Goal: Transaction & Acquisition: Purchase product/service

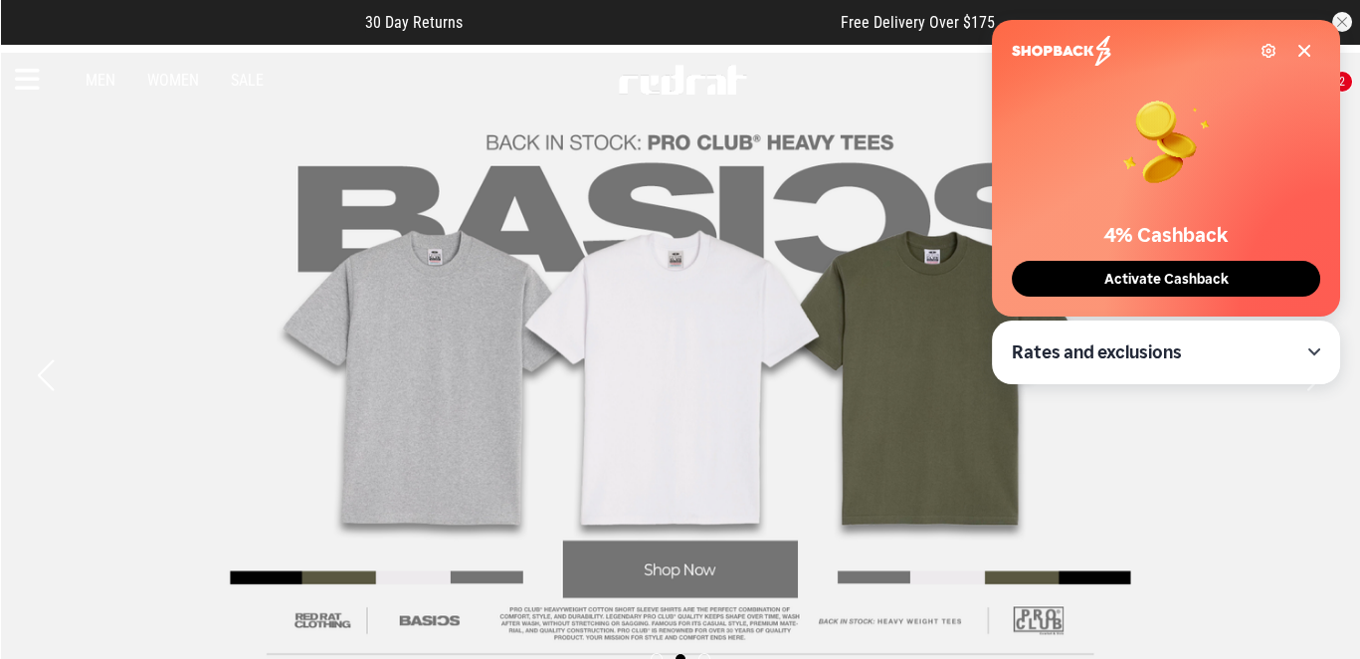
click at [1305, 49] on icon at bounding box center [1304, 51] width 10 height 10
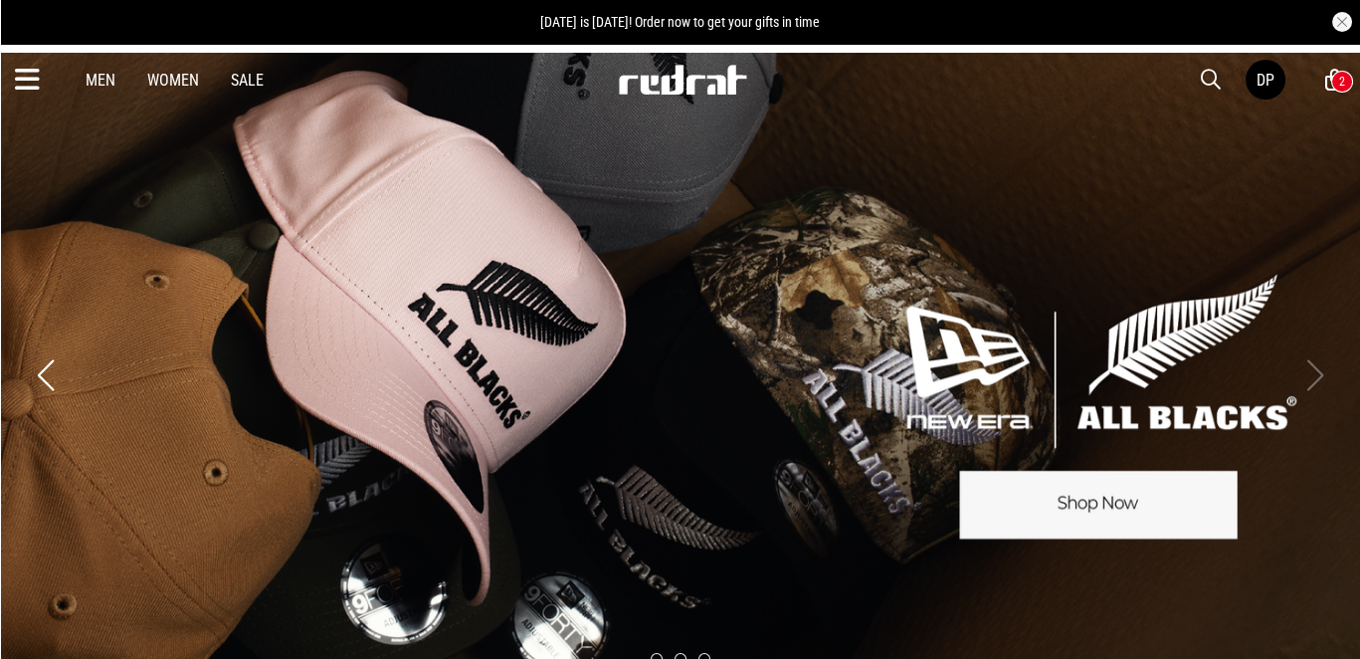
click at [1334, 18] on button "button" at bounding box center [1342, 22] width 20 height 20
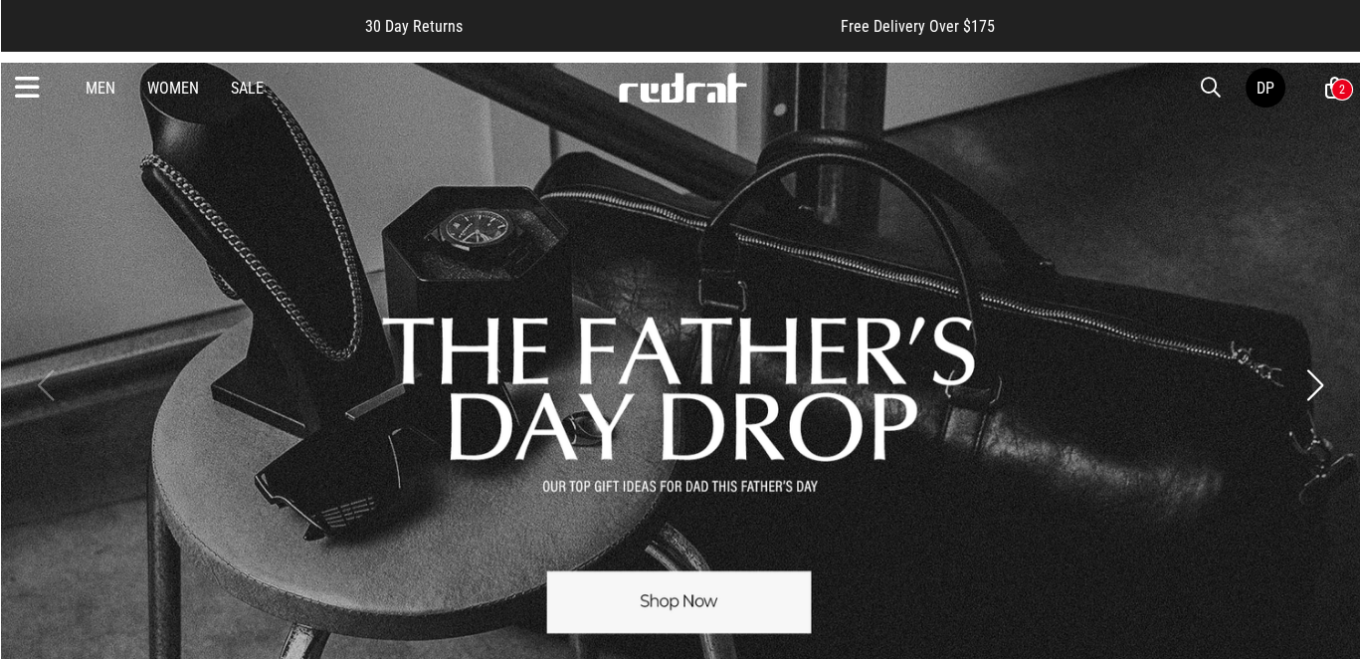
click at [1339, 96] on div "2" at bounding box center [1342, 90] width 6 height 14
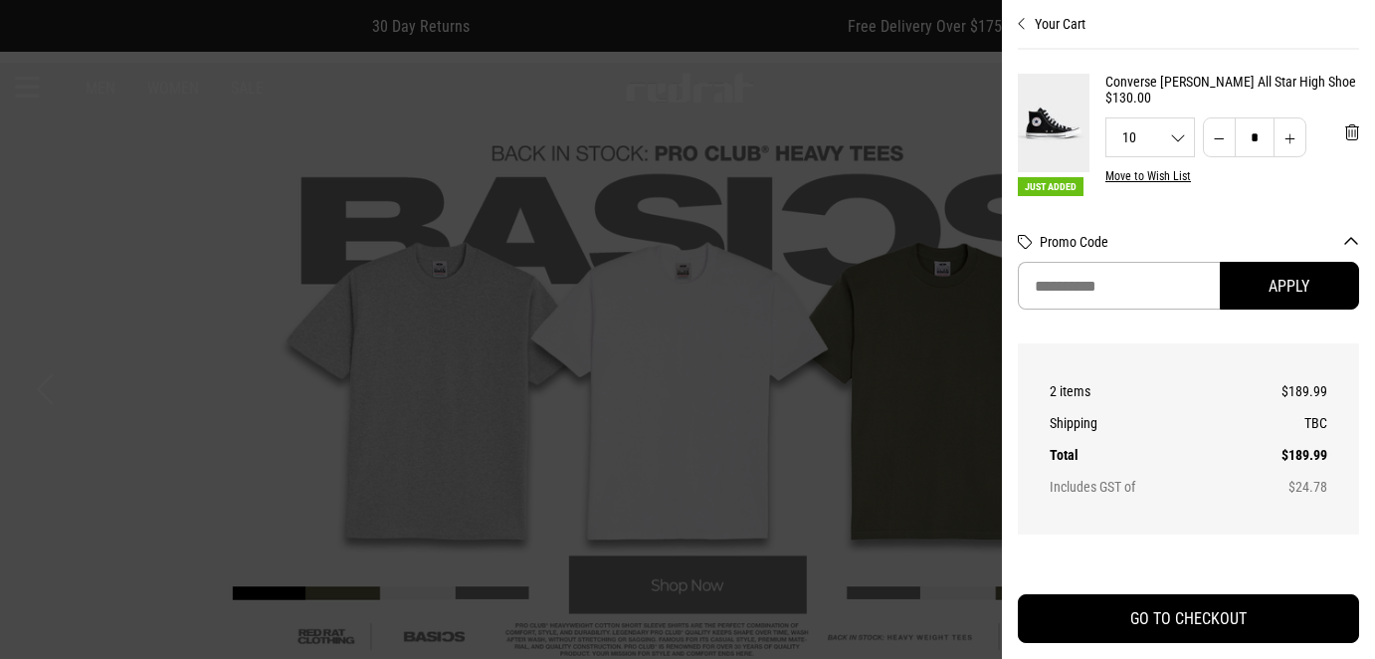
click at [1203, 137] on button "Decrease quantity" at bounding box center [1219, 137] width 33 height 40
click at [1345, 136] on span "'Remove from cart" at bounding box center [1352, 132] width 14 height 19
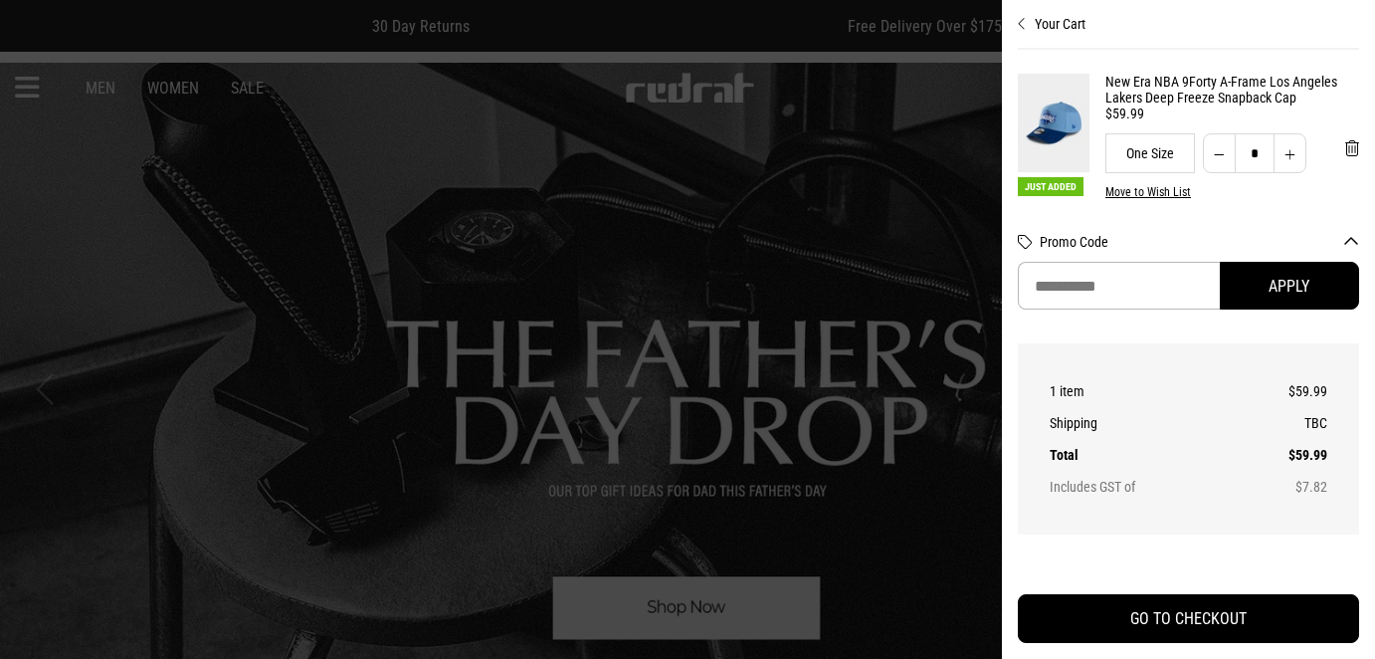
click at [1033, 28] on button "Your Cart" at bounding box center [1188, 16] width 341 height 32
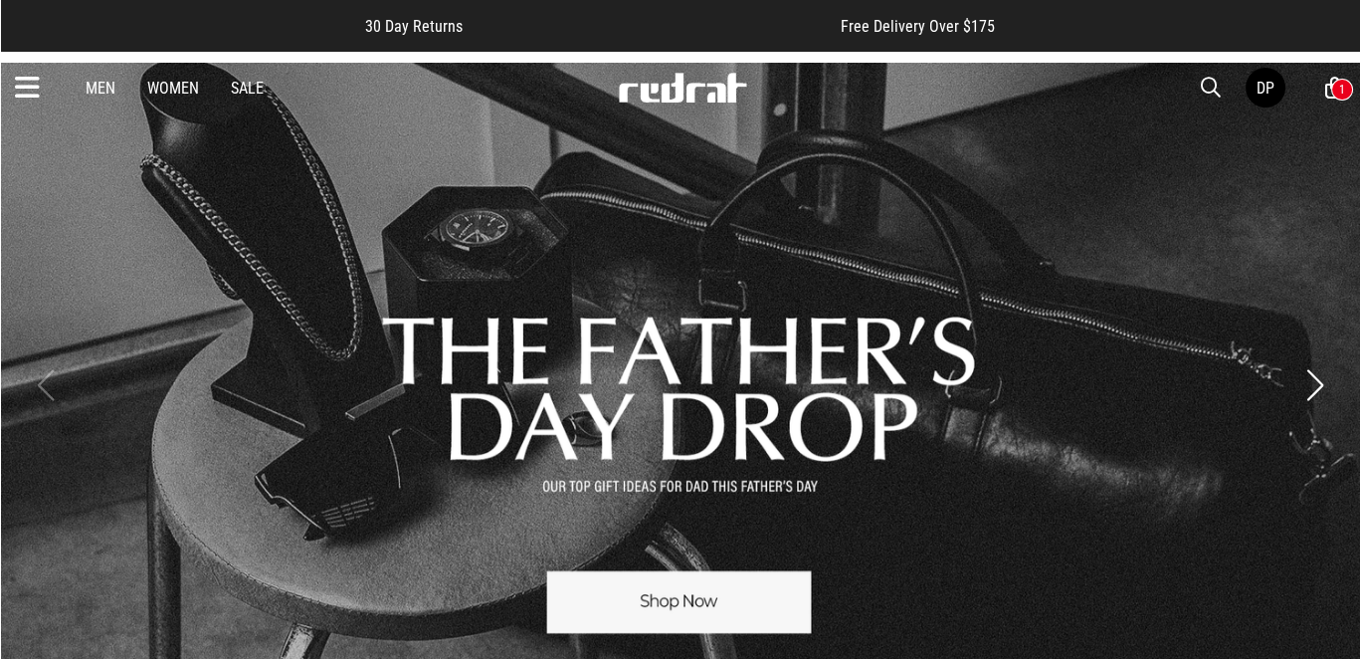
click at [29, 96] on icon at bounding box center [27, 88] width 25 height 33
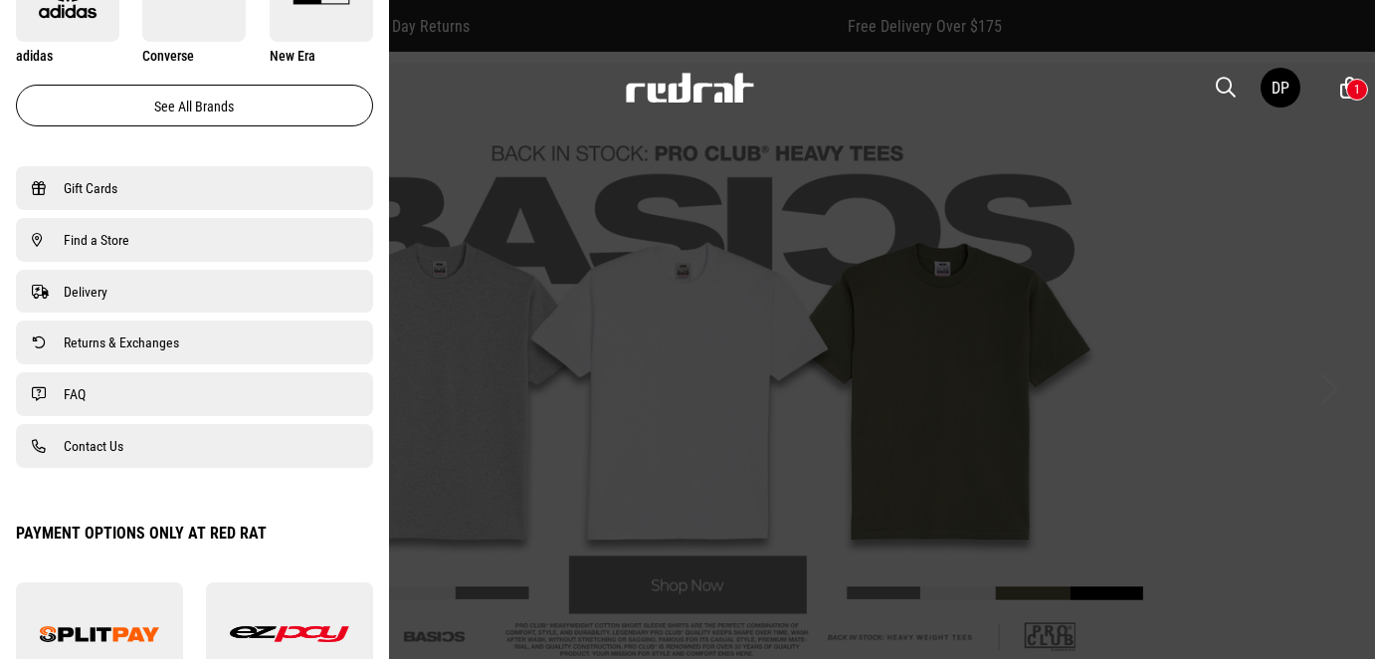
scroll to position [1293, 0]
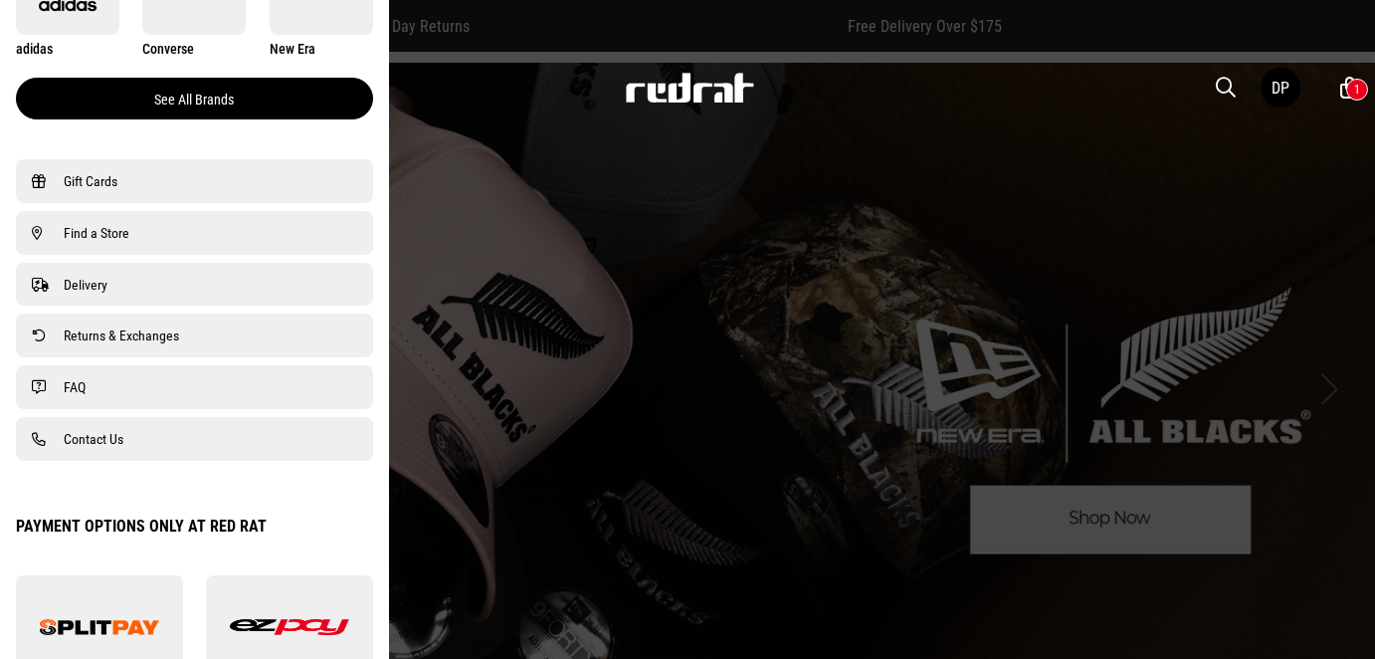
click at [275, 119] on link "See all brands" at bounding box center [194, 99] width 357 height 42
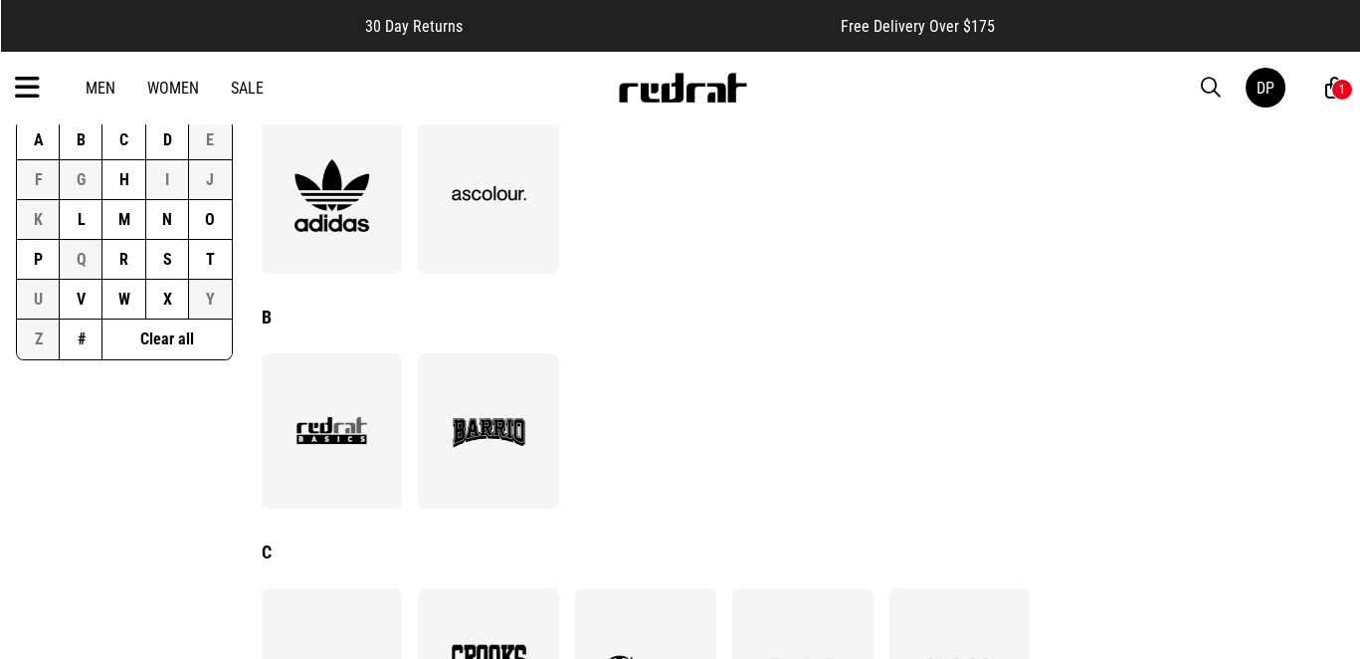
click at [189, 160] on button "D" at bounding box center [167, 140] width 43 height 40
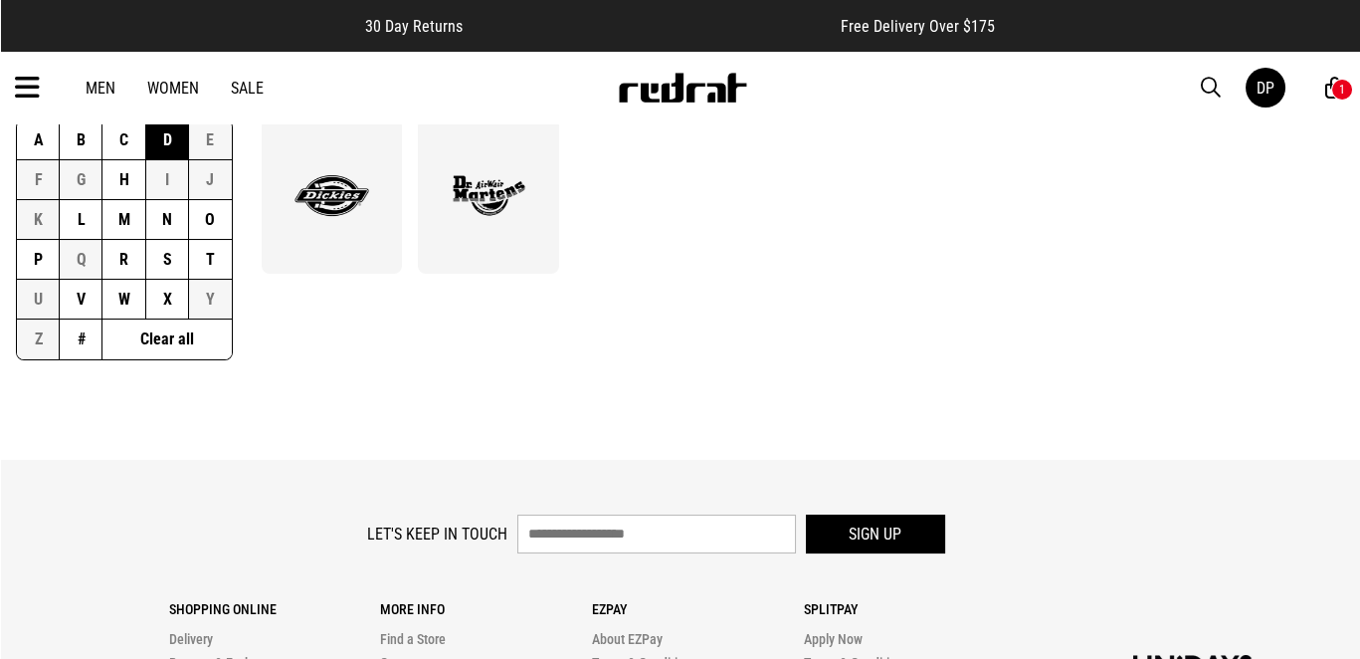
click at [353, 233] on img at bounding box center [332, 195] width 108 height 75
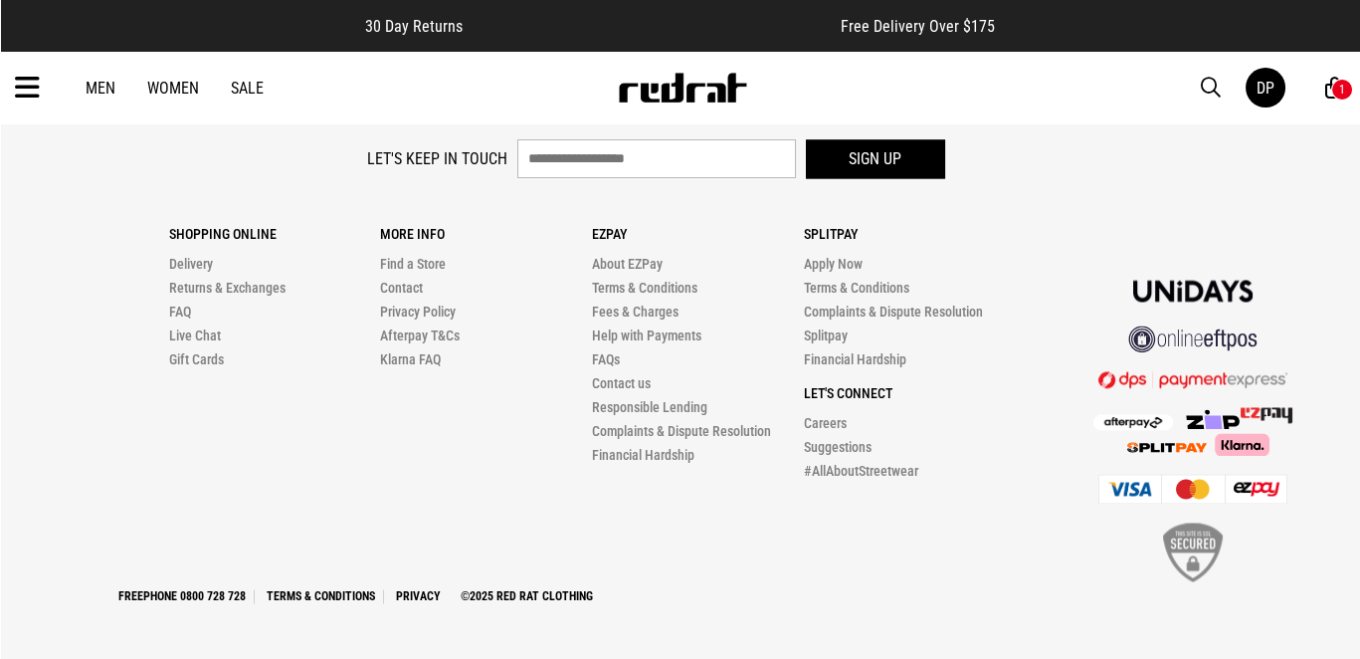
scroll to position [6765, 0]
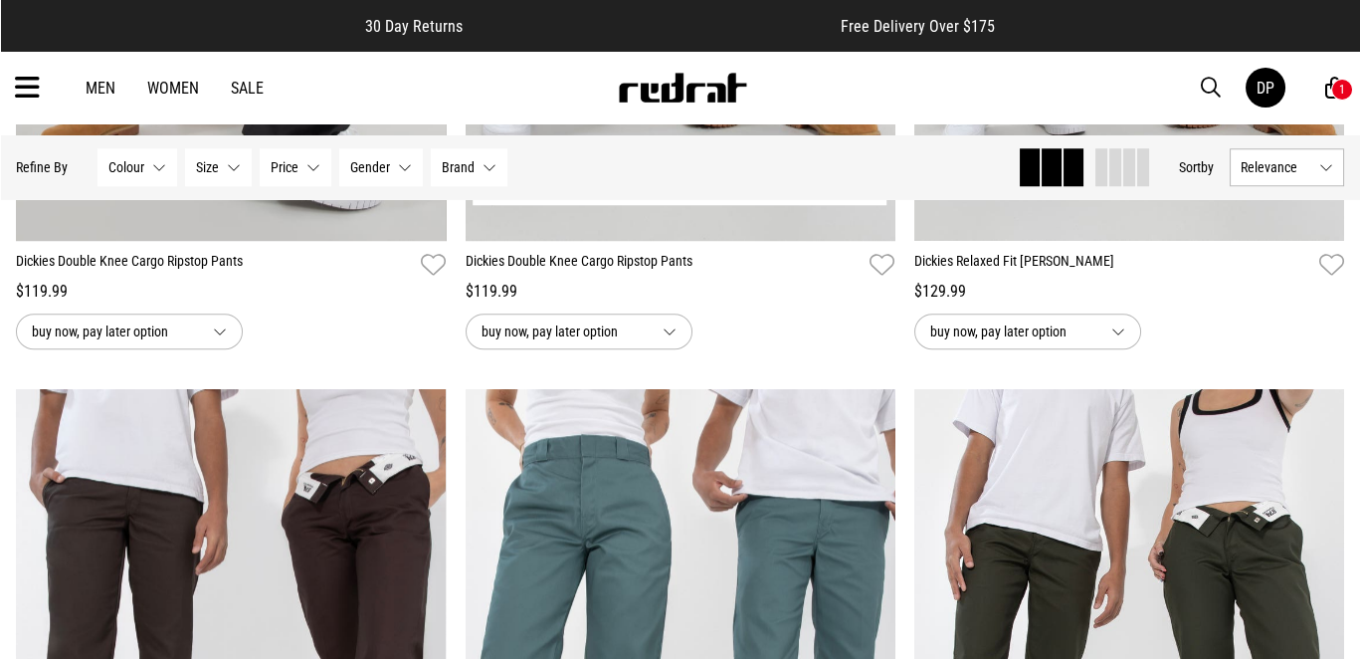
scroll to position [3681, 0]
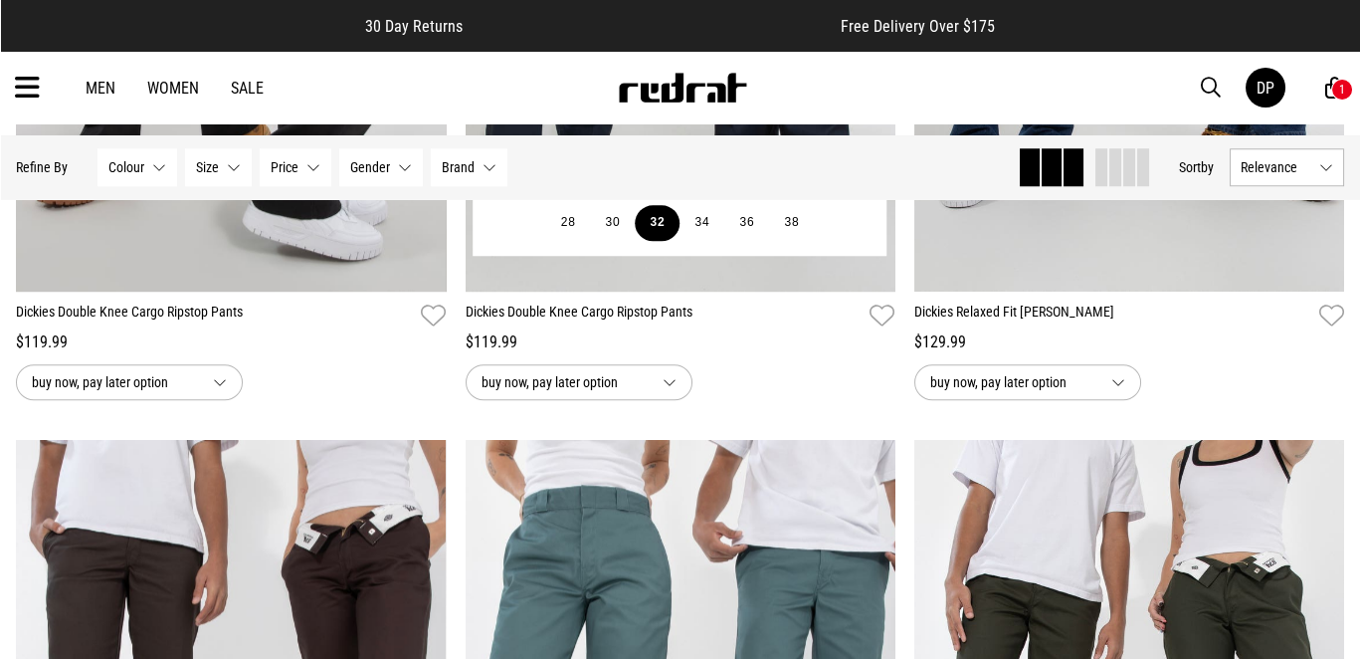
click at [680, 241] on button "32" at bounding box center [658, 223] width 45 height 36
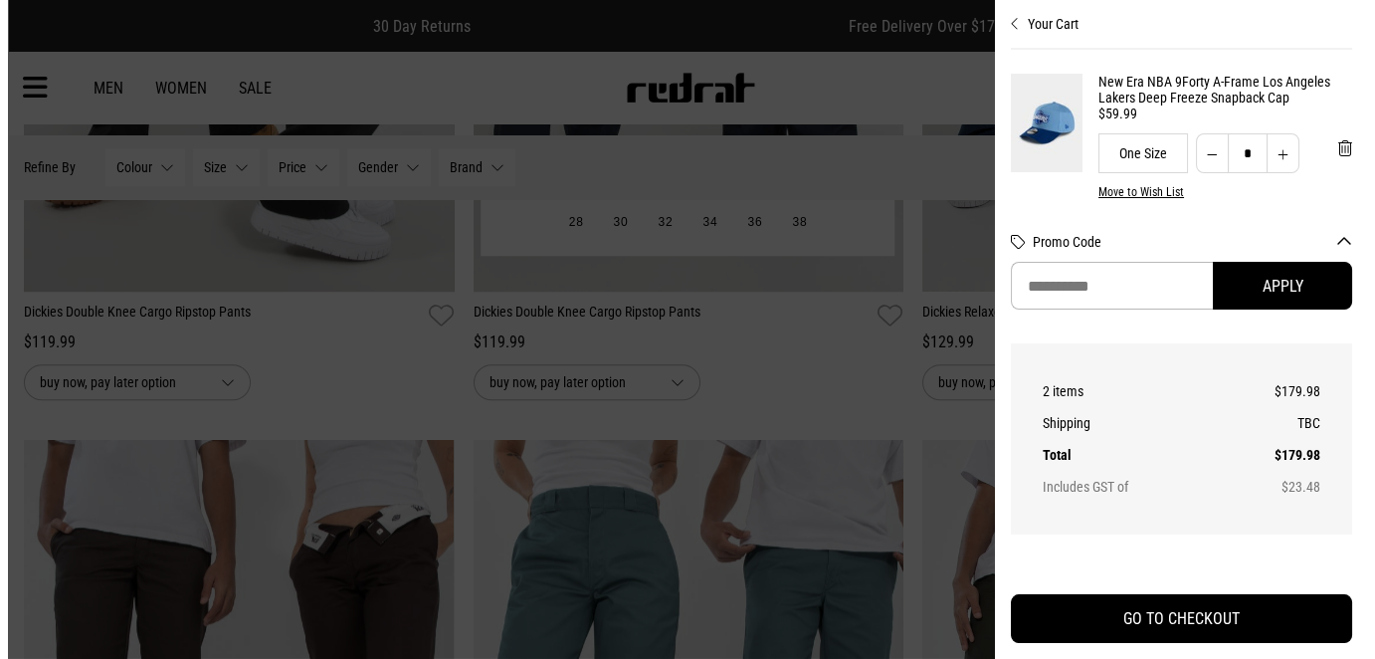
scroll to position [3706, 0]
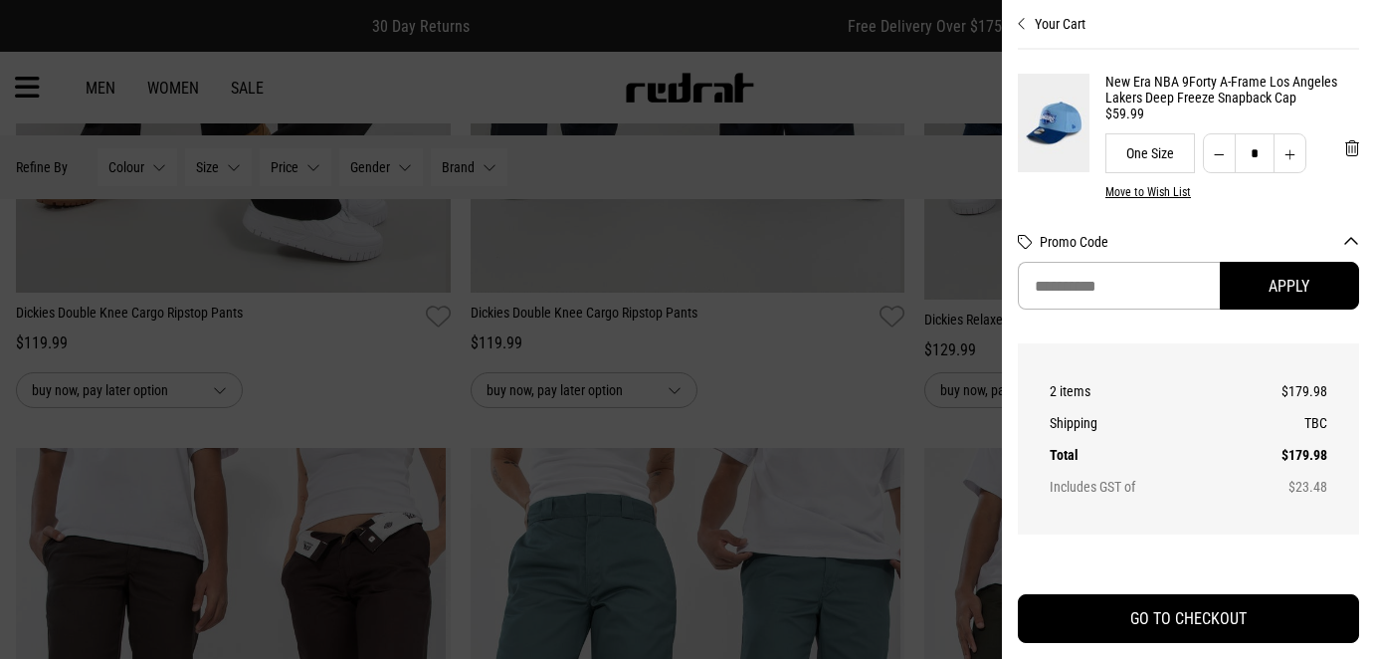
click at [1027, 19] on icon "Close cart preview" at bounding box center [1022, 24] width 9 height 16
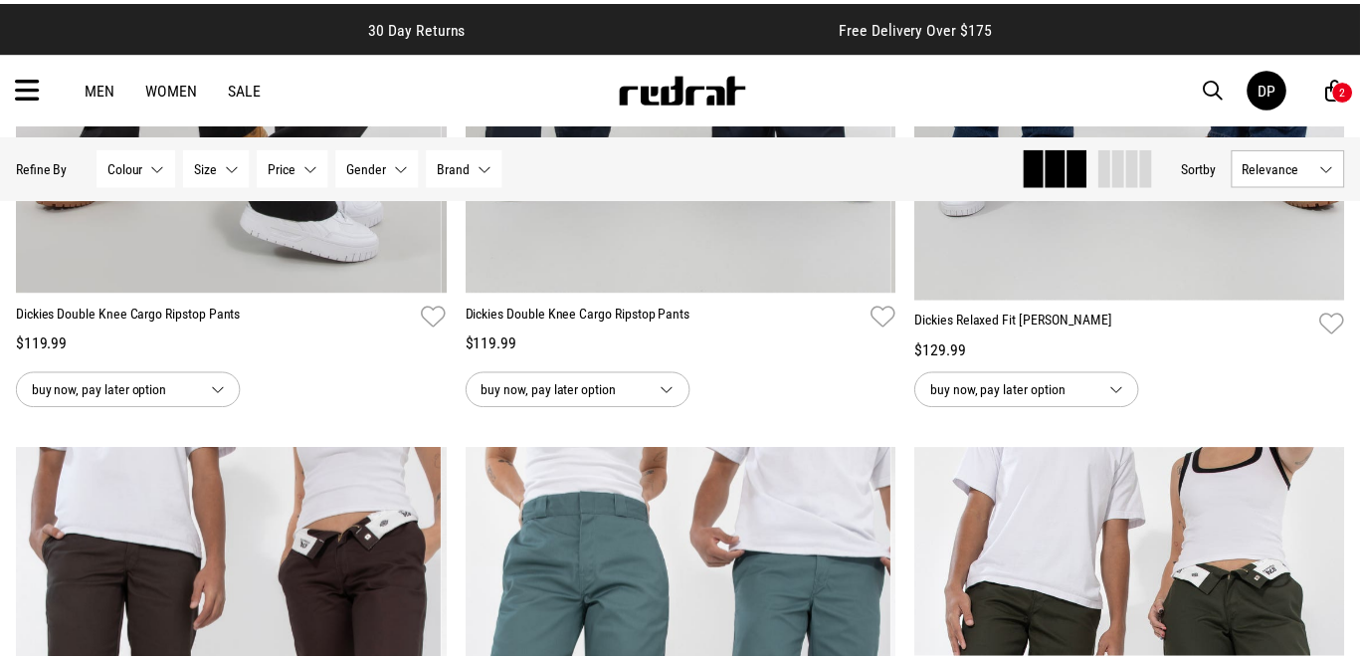
scroll to position [3681, 0]
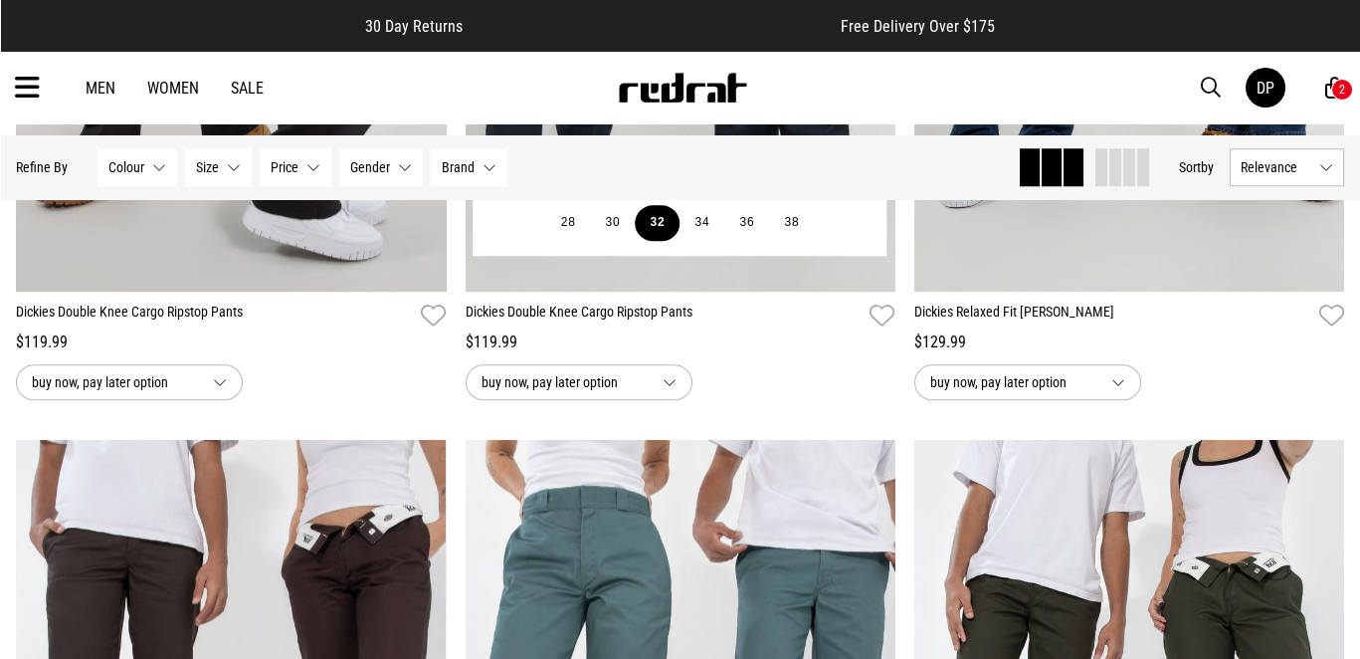
click at [680, 241] on button "32" at bounding box center [658, 223] width 45 height 36
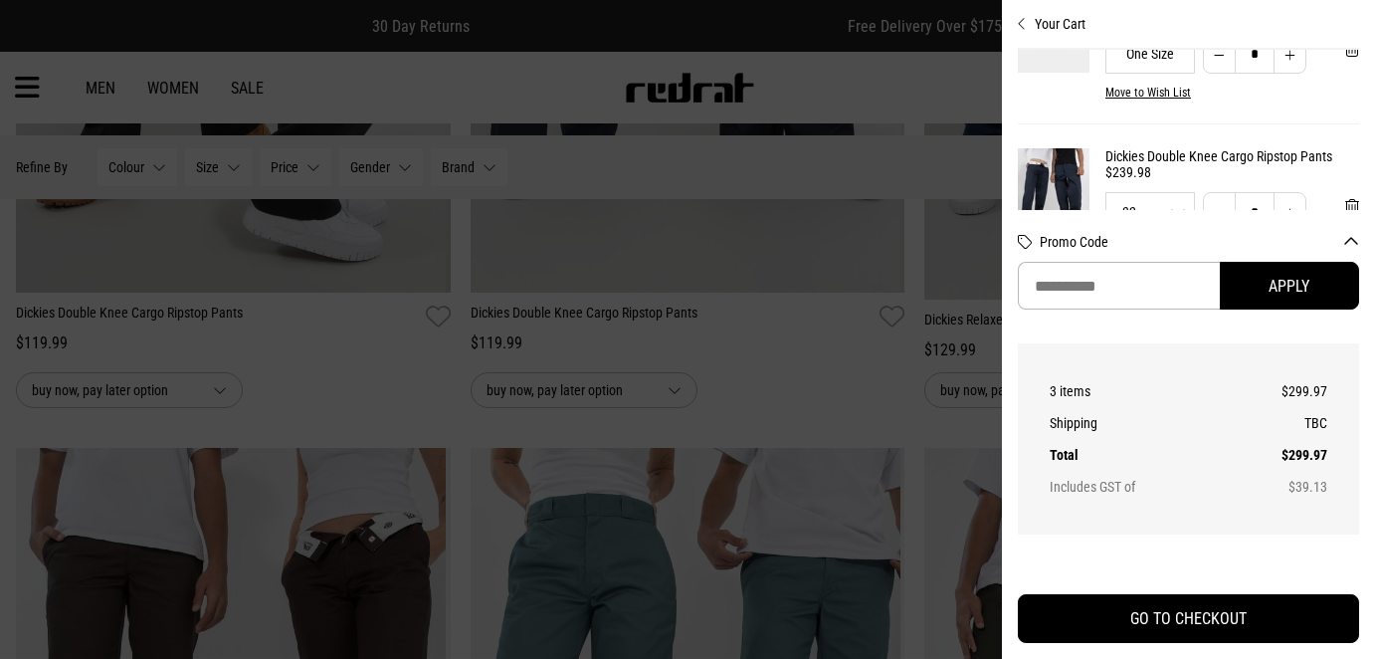
scroll to position [199, 0]
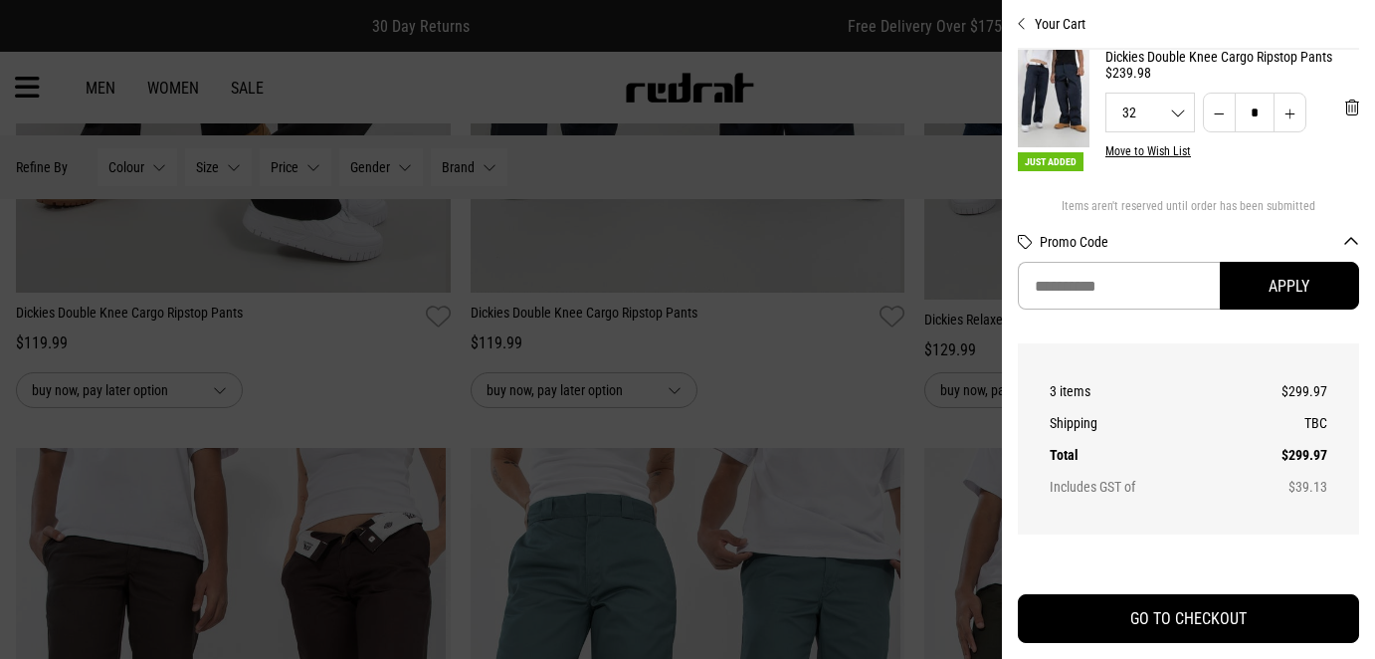
click at [1204, 119] on button "Decrease quantity" at bounding box center [1219, 113] width 33 height 40
type input "*"
click at [1027, 23] on icon "Close cart preview" at bounding box center [1022, 24] width 9 height 16
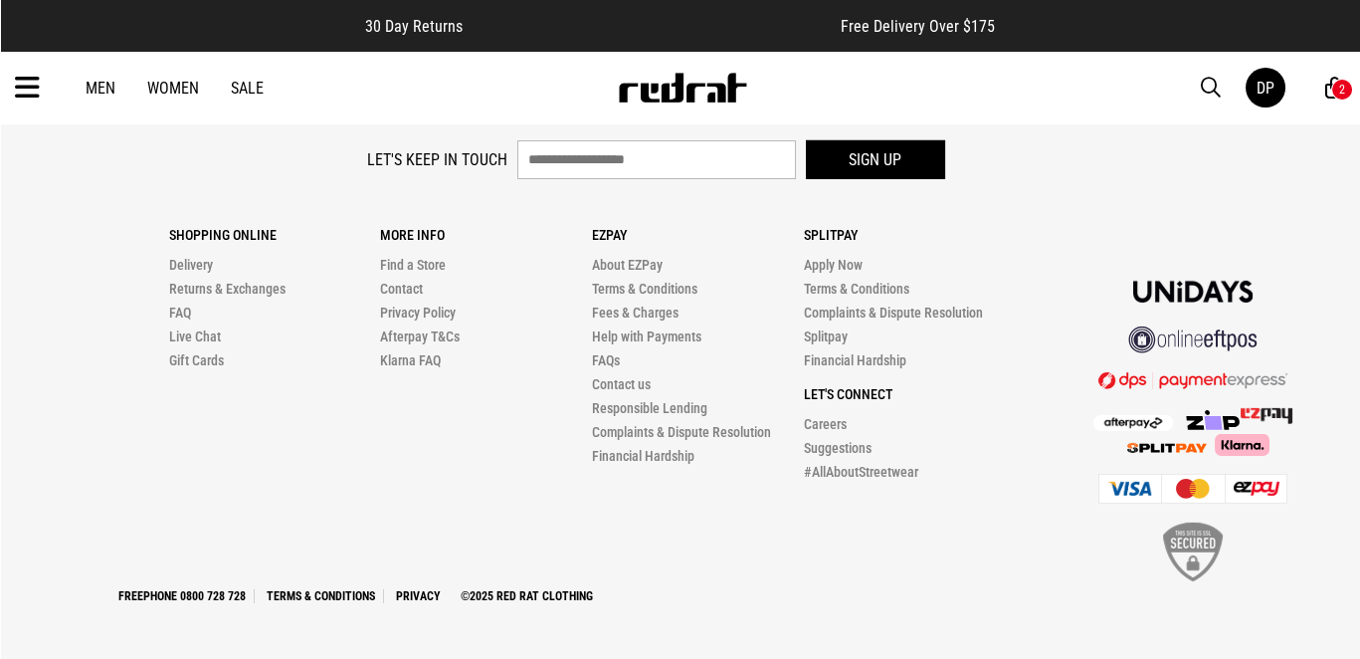
scroll to position [13132, 0]
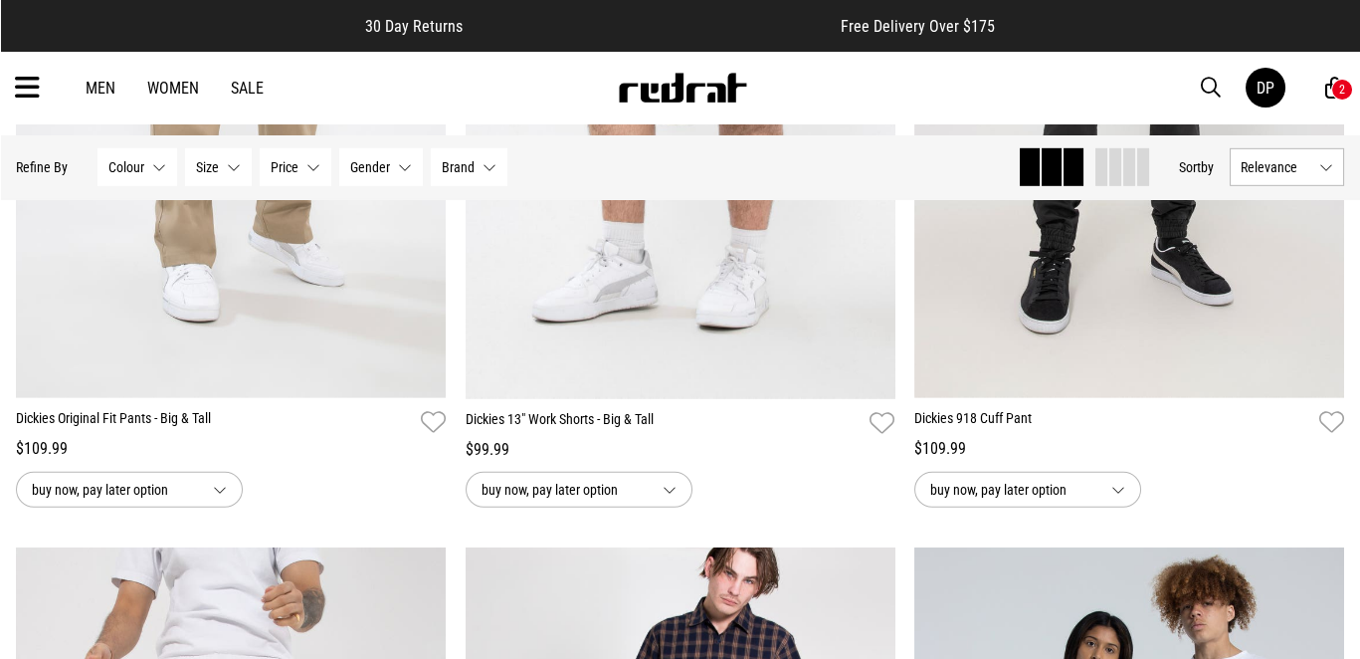
scroll to position [11838, 0]
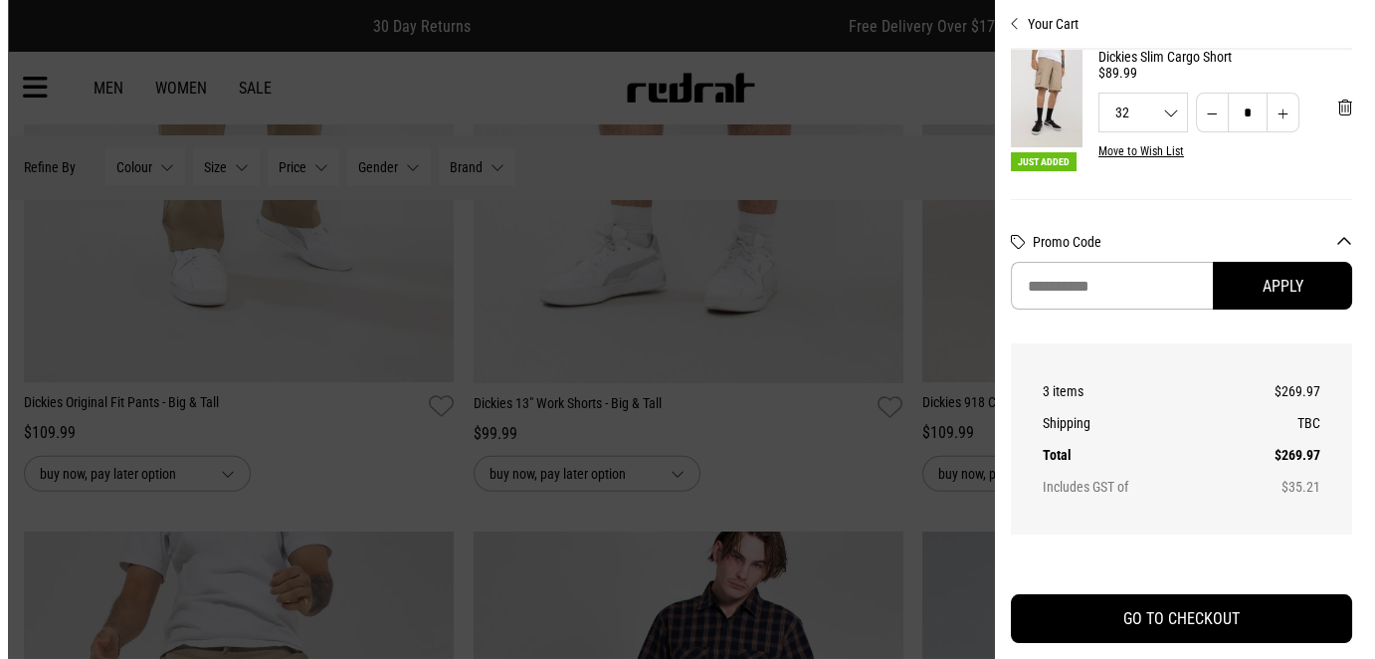
scroll to position [11930, 0]
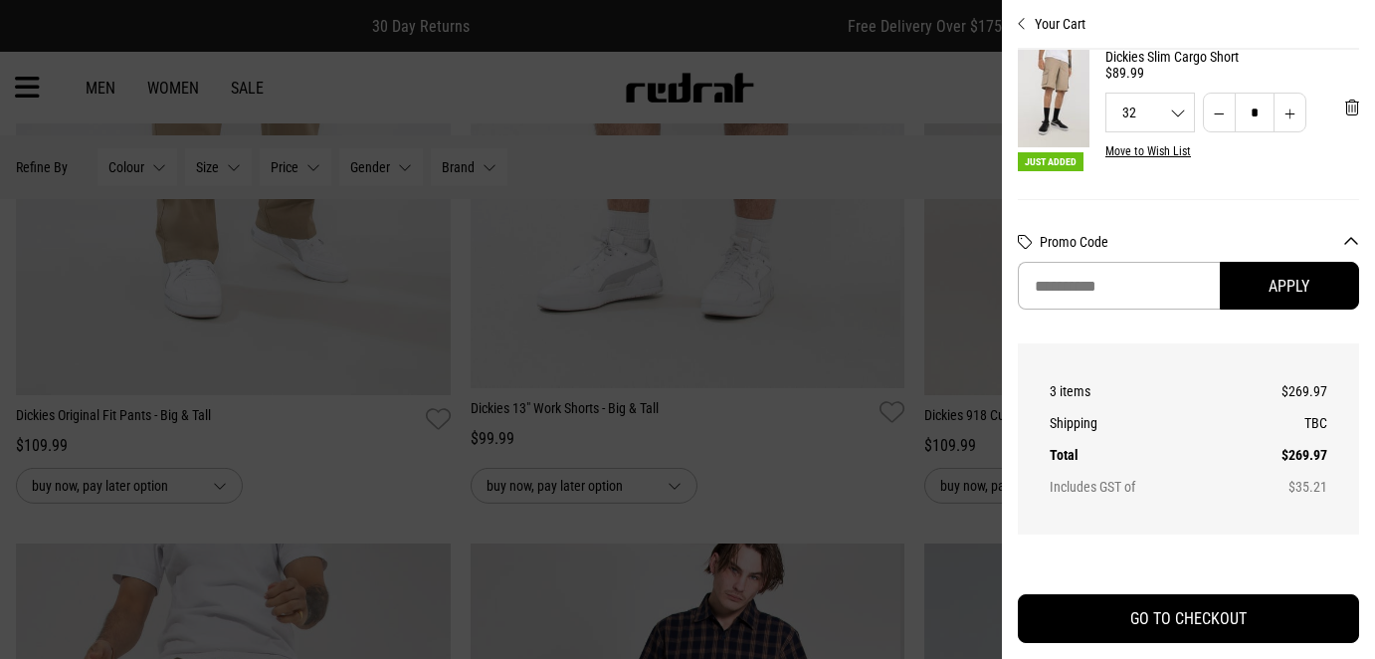
click at [1027, 25] on icon "Close cart preview" at bounding box center [1022, 24] width 9 height 16
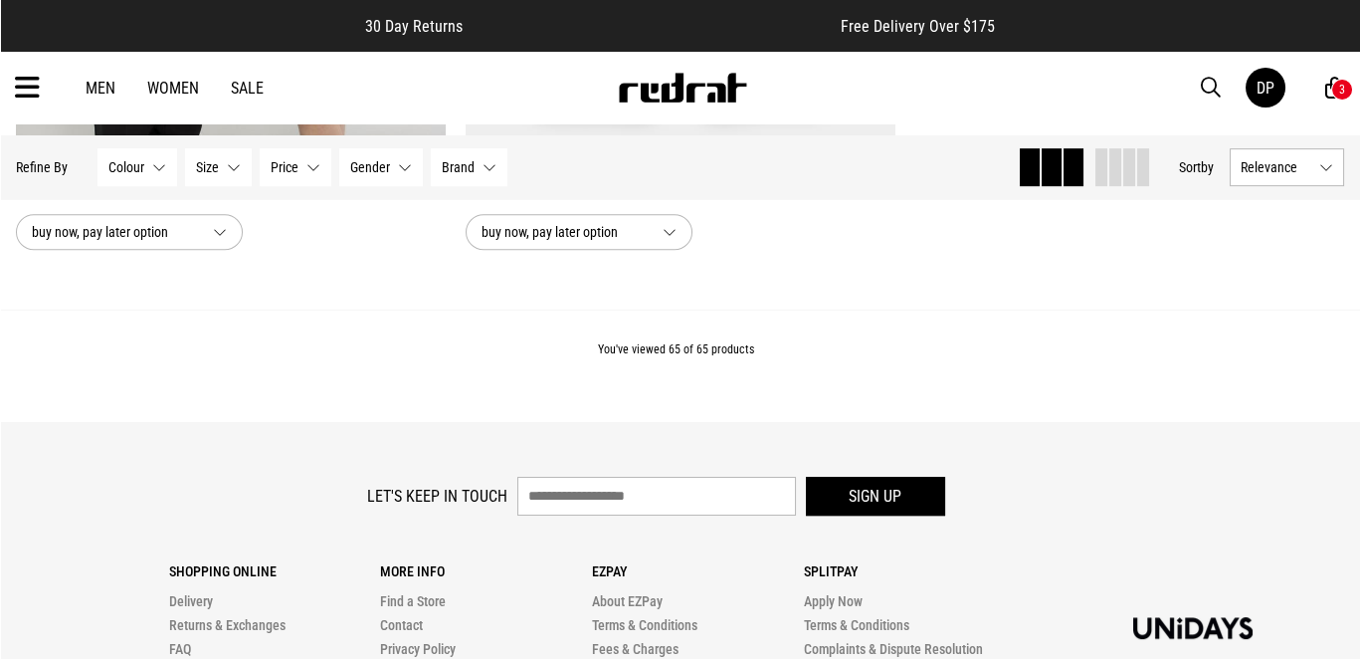
scroll to position [16514, 0]
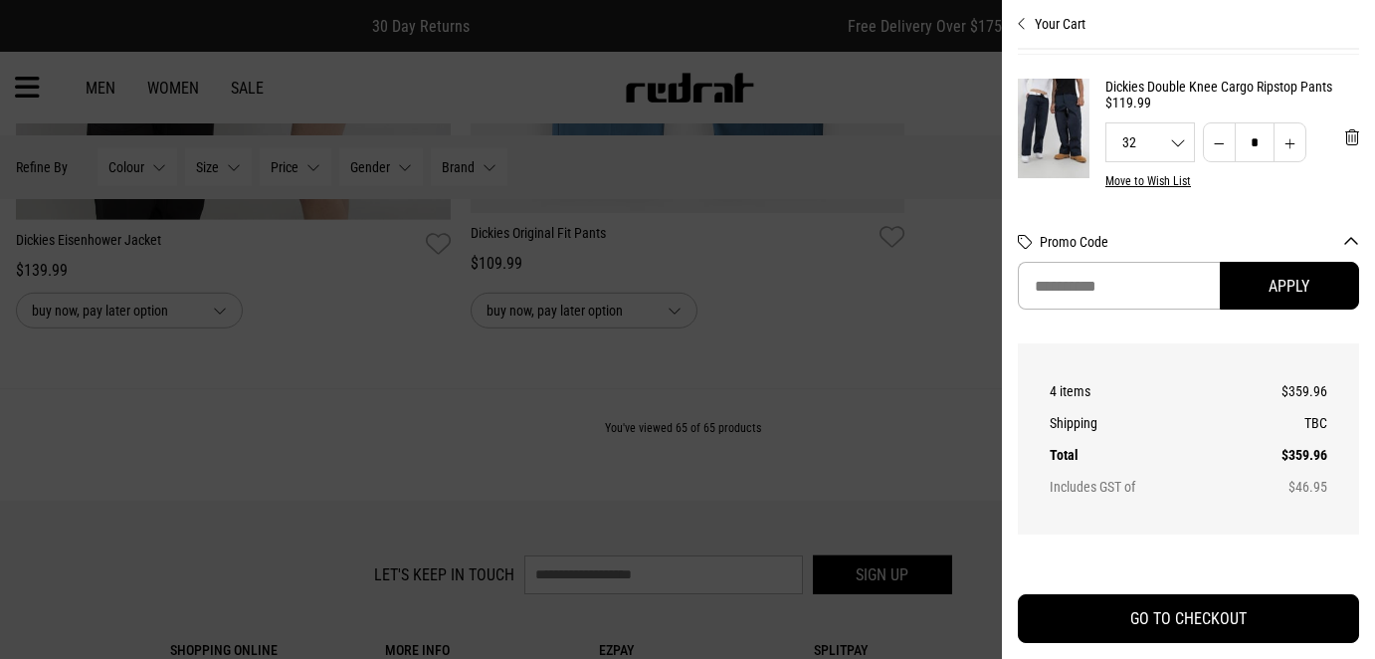
scroll to position [526, 0]
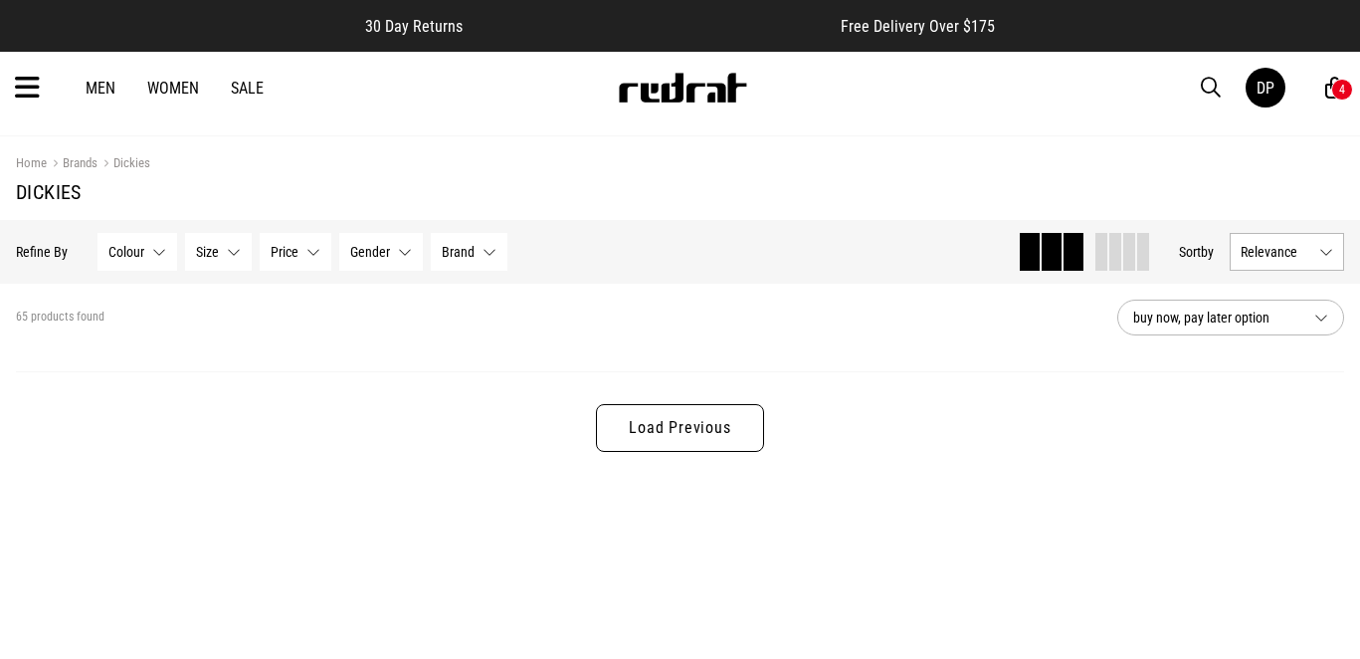
scroll to position [3735, 0]
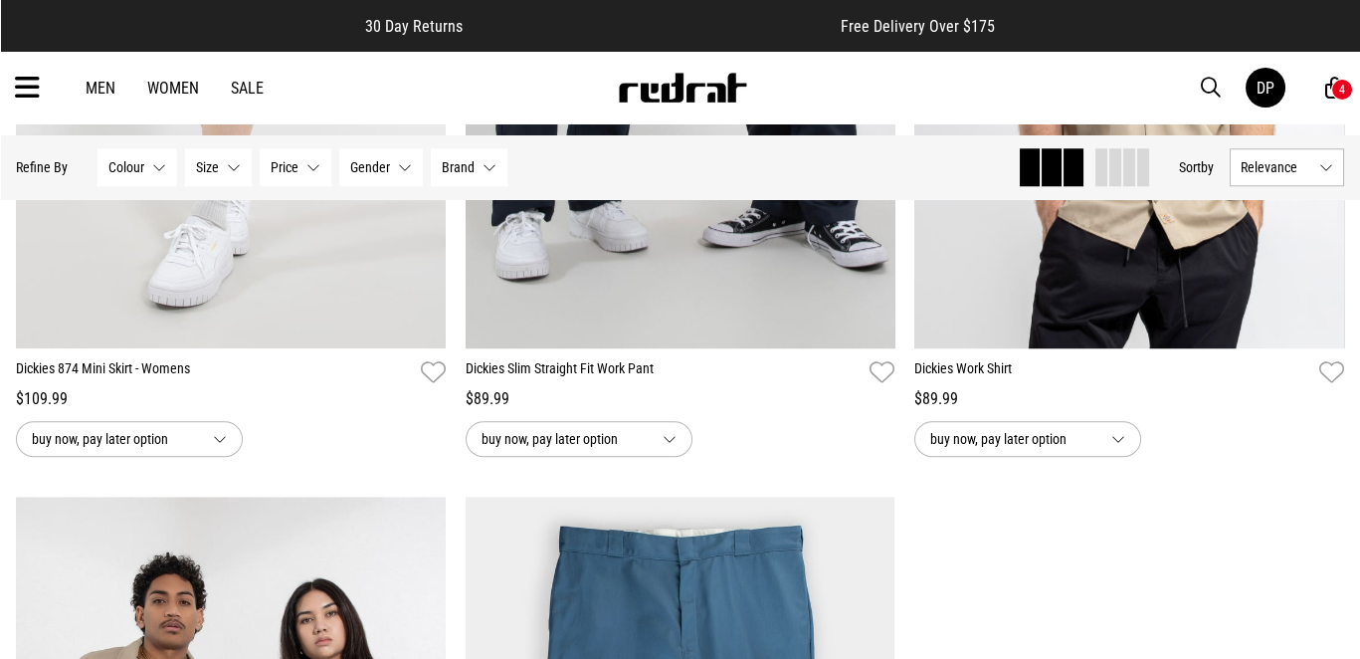
click at [1334, 96] on div "4" at bounding box center [1342, 90] width 22 height 22
click at [1325, 96] on div "DP" at bounding box center [1286, 88] width 80 height 40
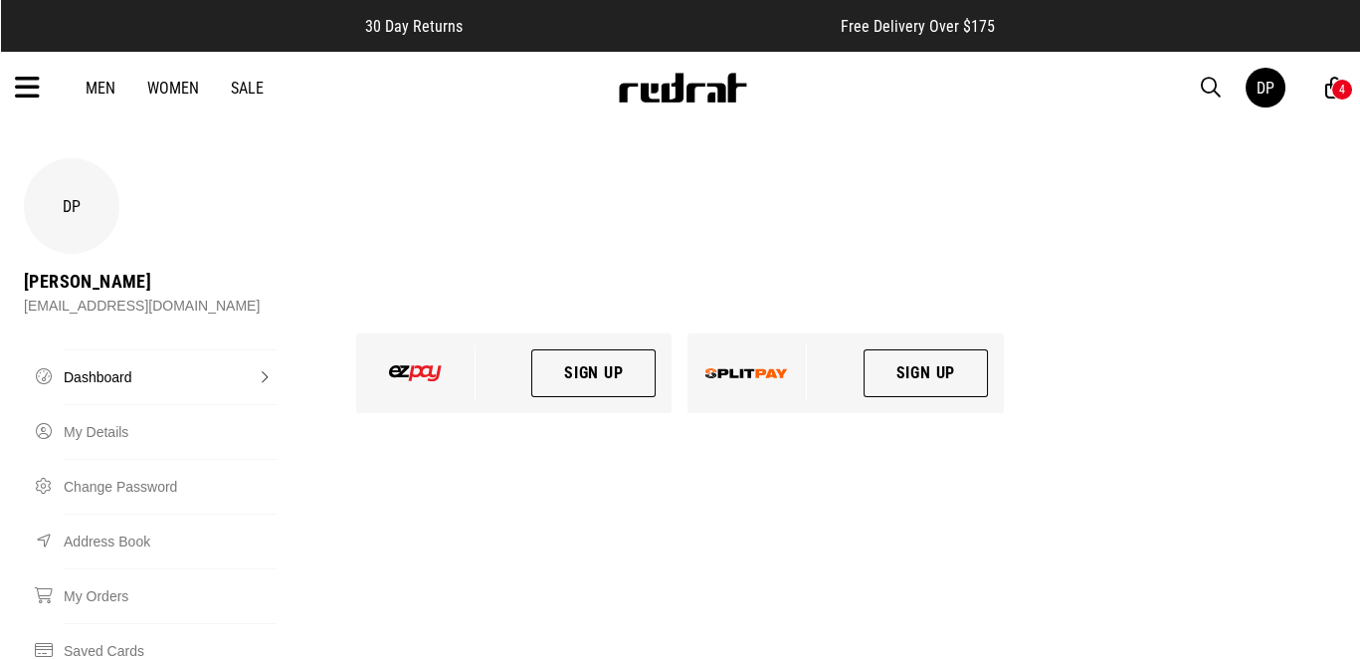
click at [1339, 96] on div "4" at bounding box center [1342, 90] width 6 height 14
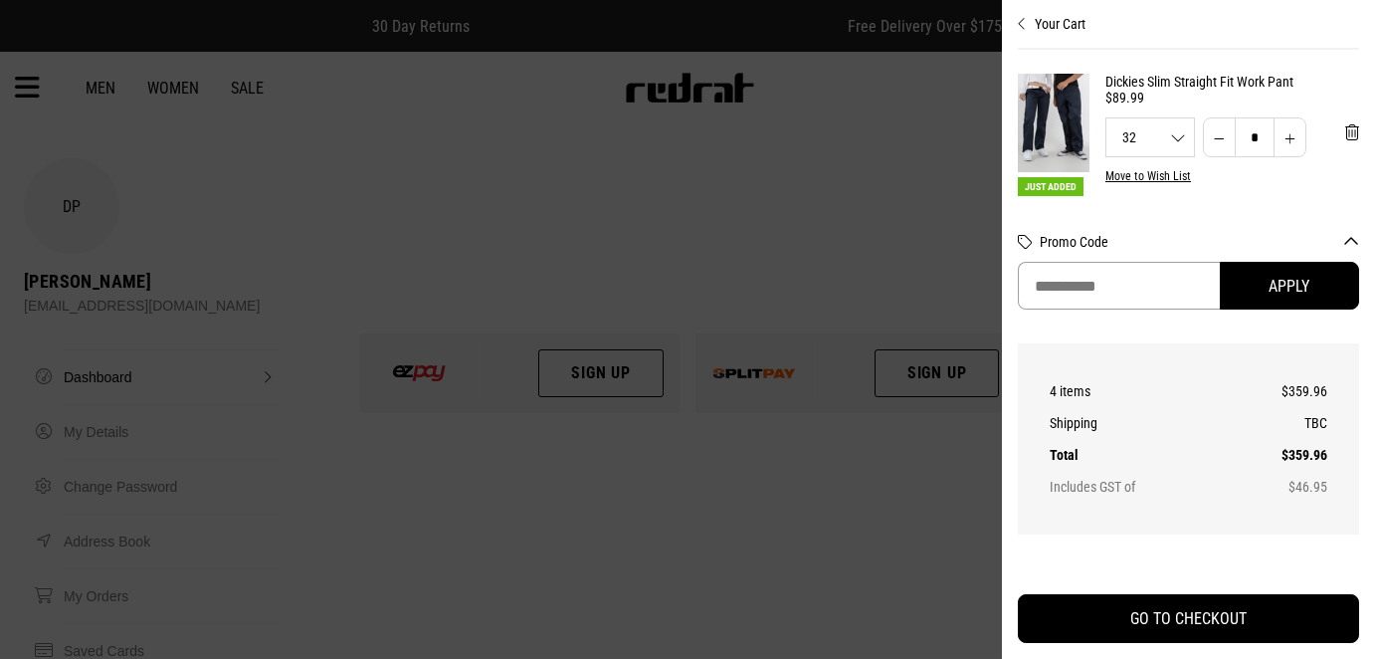
click at [1145, 262] on input "Promo Code" at bounding box center [1119, 286] width 202 height 48
paste input "****"
type input "****"
click at [1280, 262] on button "Apply" at bounding box center [1289, 286] width 139 height 48
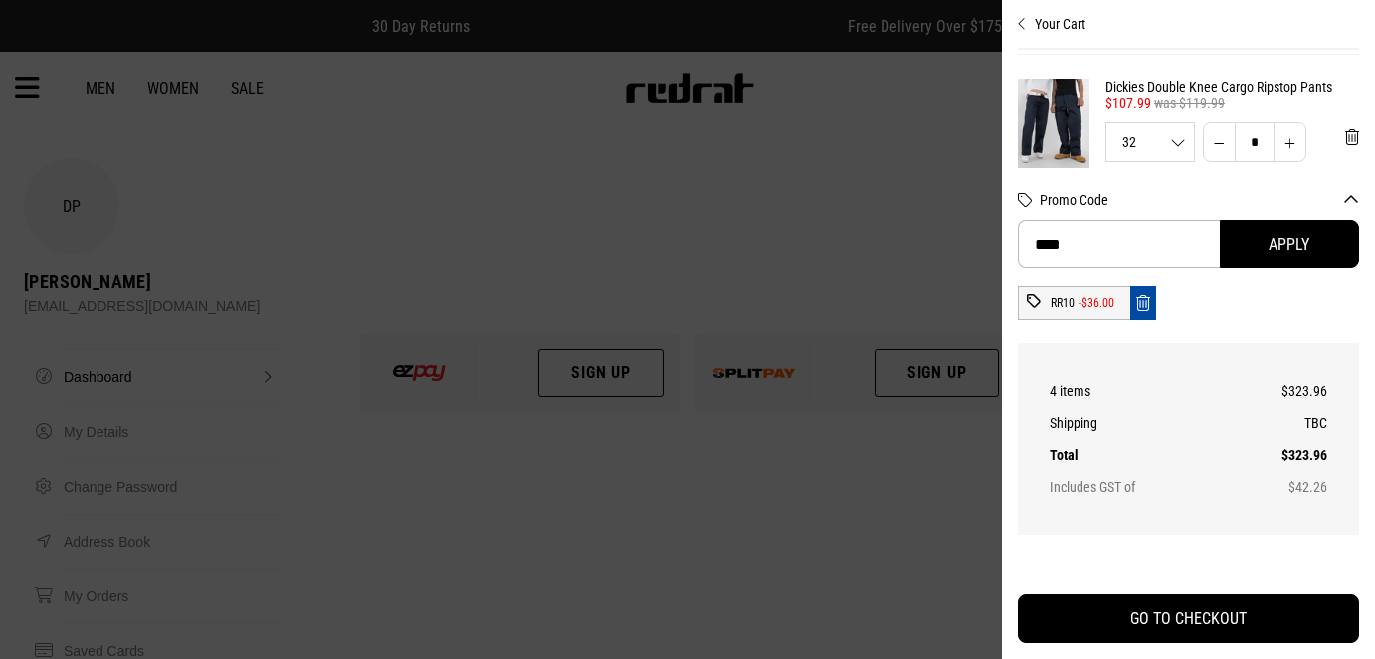
scroll to position [270, 0]
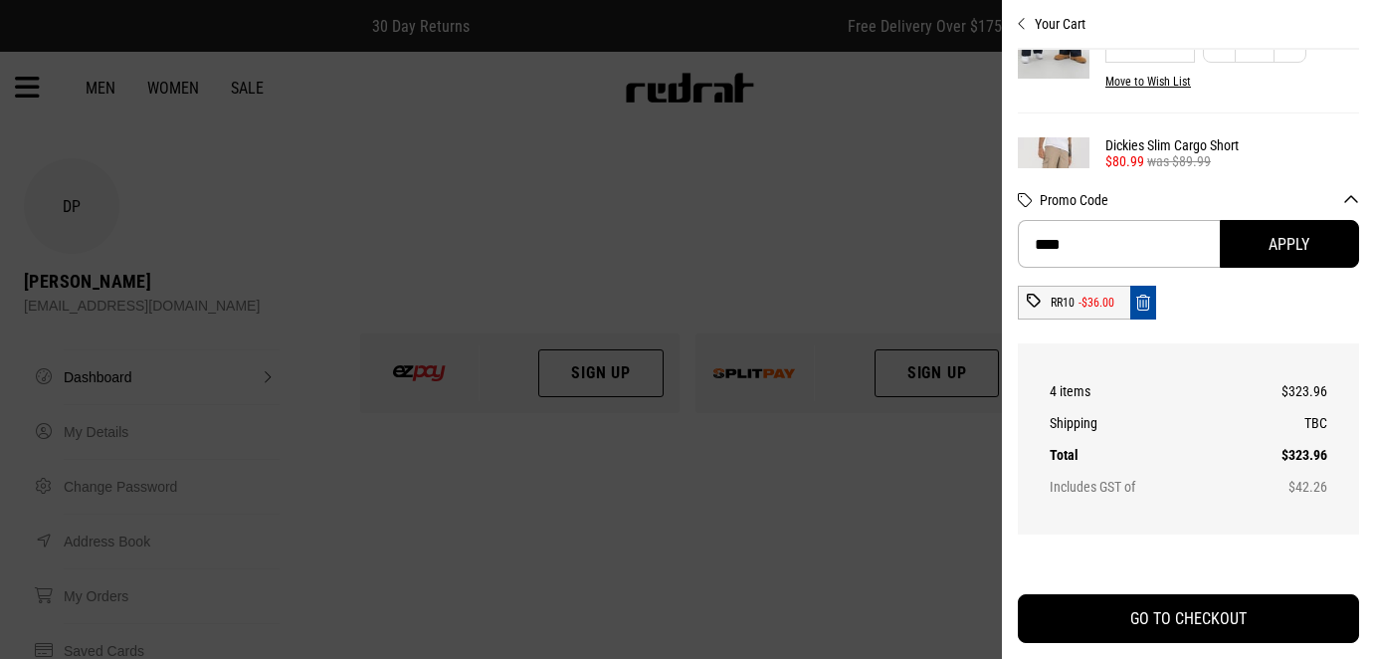
click at [1345, 48] on span "'Remove from cart" at bounding box center [1352, 38] width 14 height 19
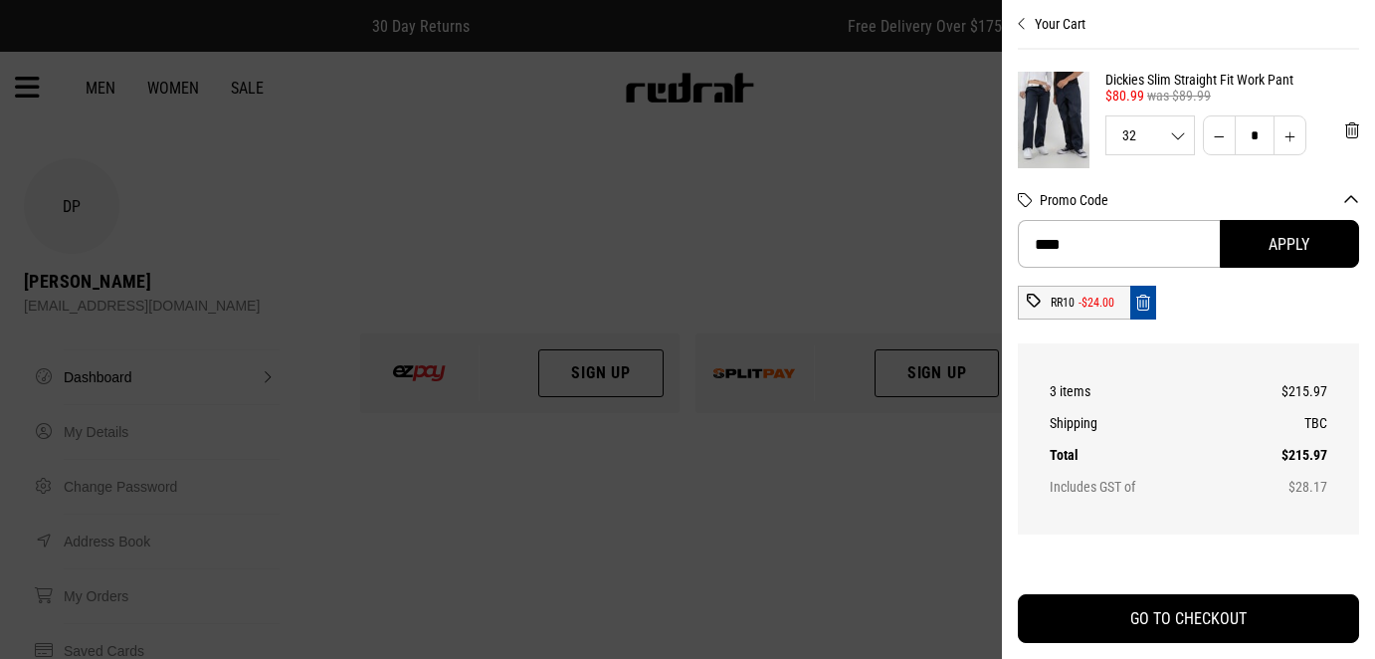
scroll to position [0, 0]
click at [741, 221] on div at bounding box center [687, 329] width 1375 height 659
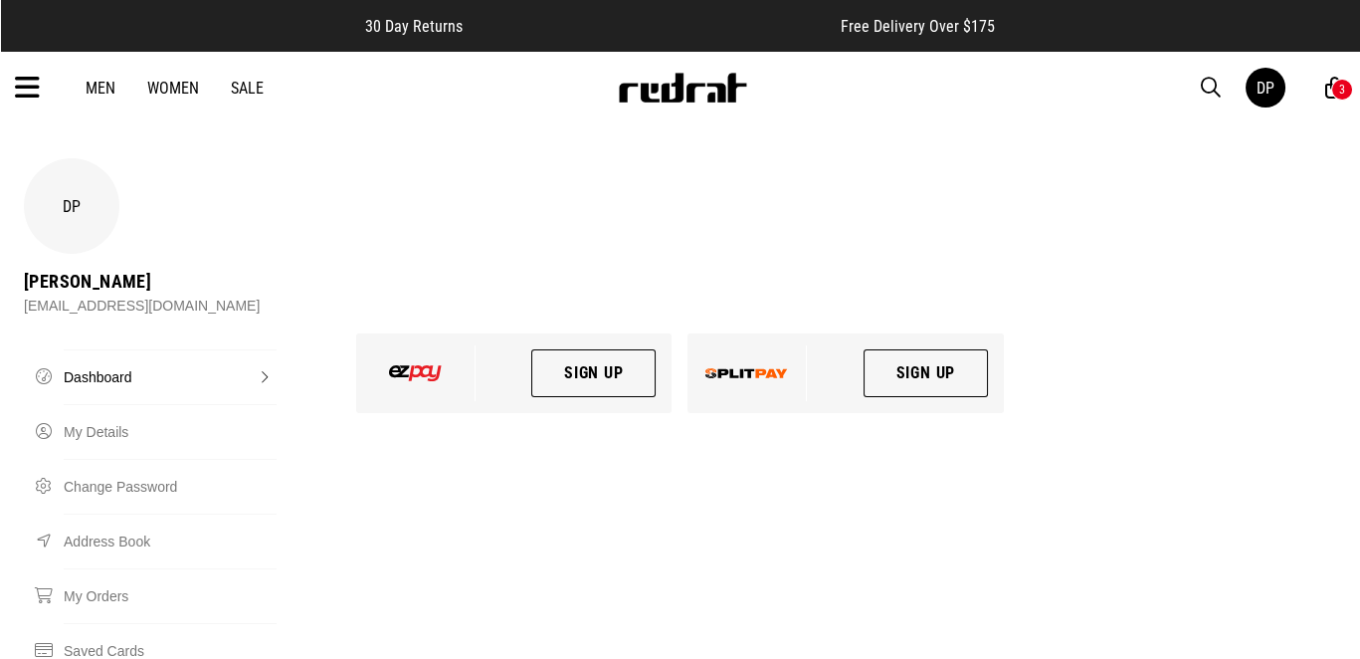
click at [1331, 96] on div "3" at bounding box center [1342, 90] width 22 height 22
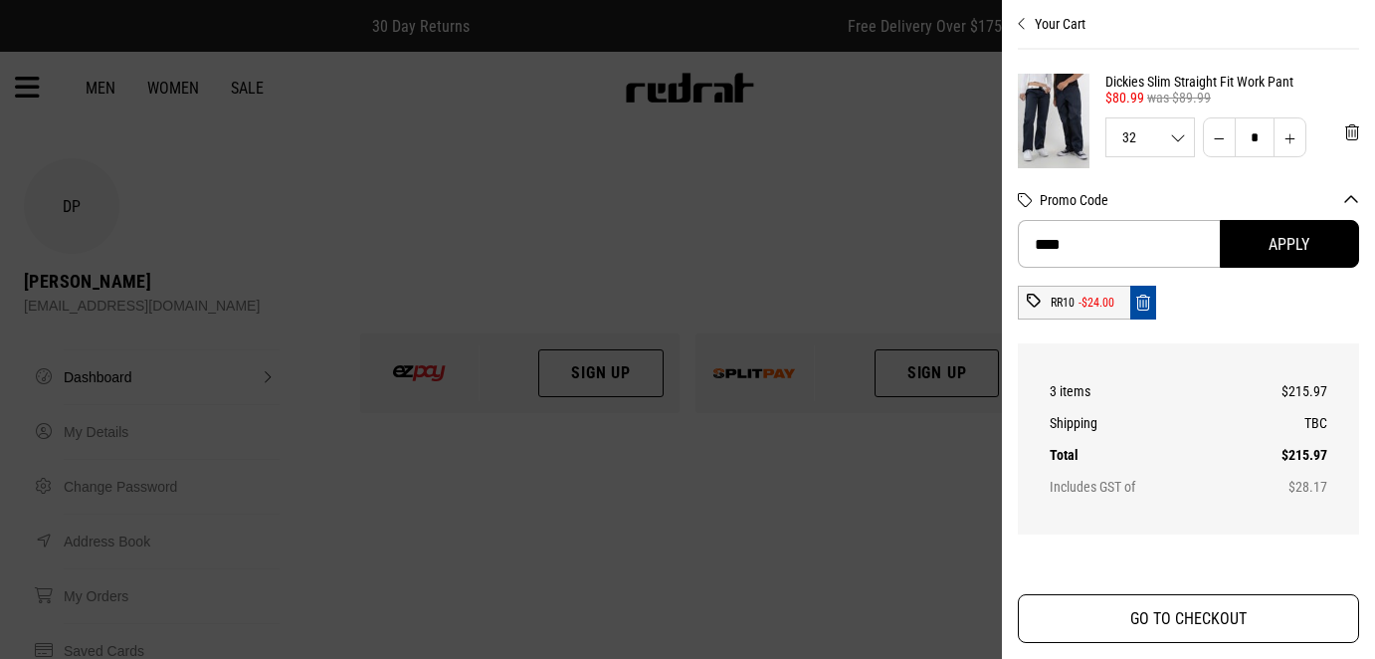
click at [1231, 605] on button "GO TO CHECKOUT" at bounding box center [1188, 618] width 341 height 49
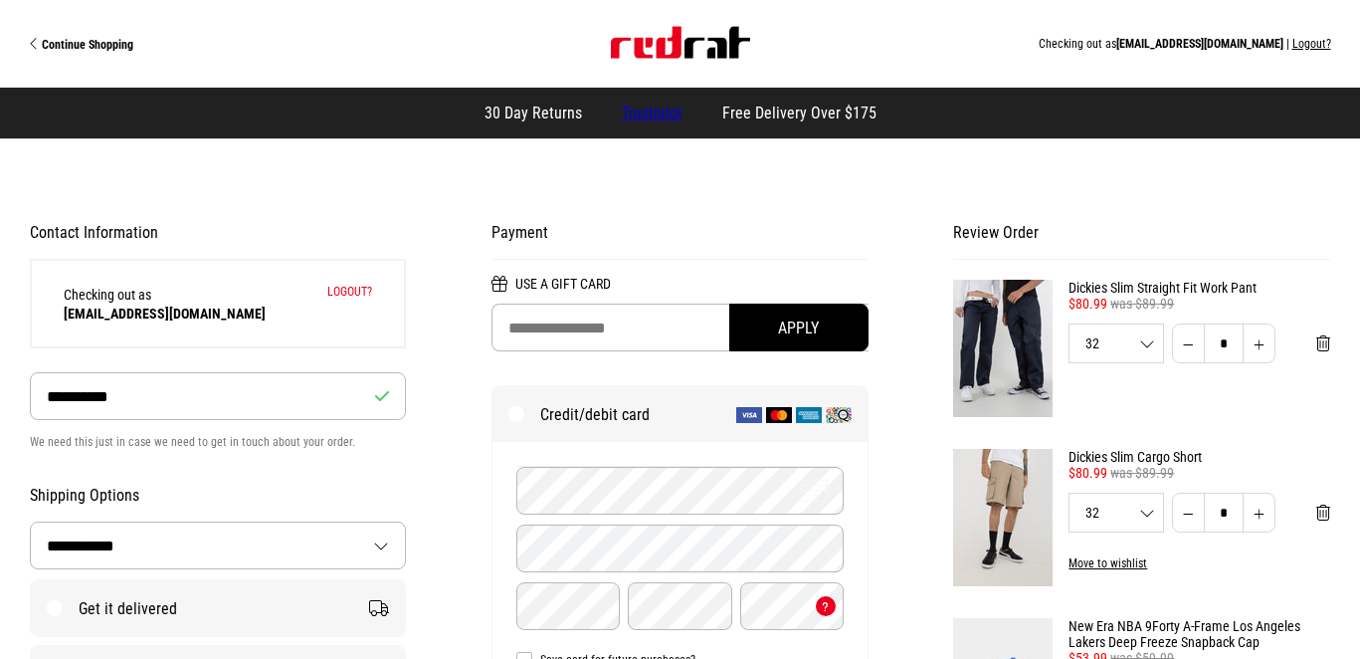
select select "**********"
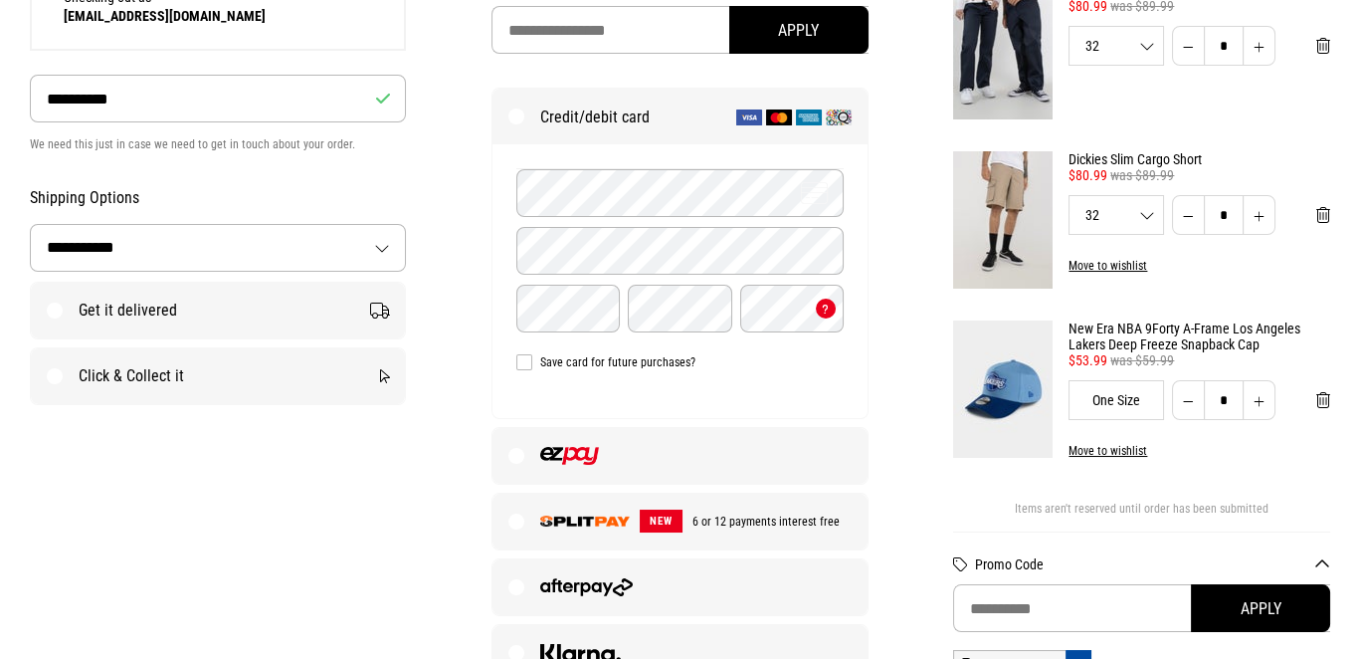
click at [155, 403] on label "Click & Collect it" at bounding box center [218, 376] width 375 height 56
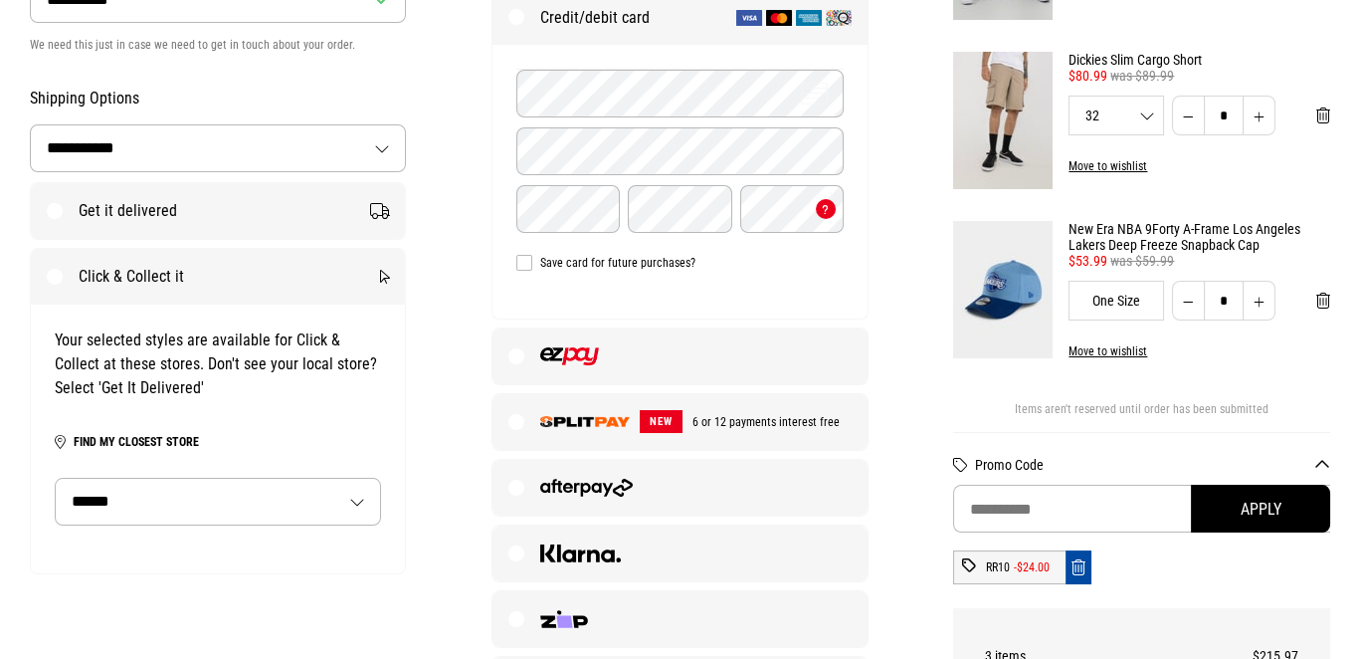
scroll to position [497, 0]
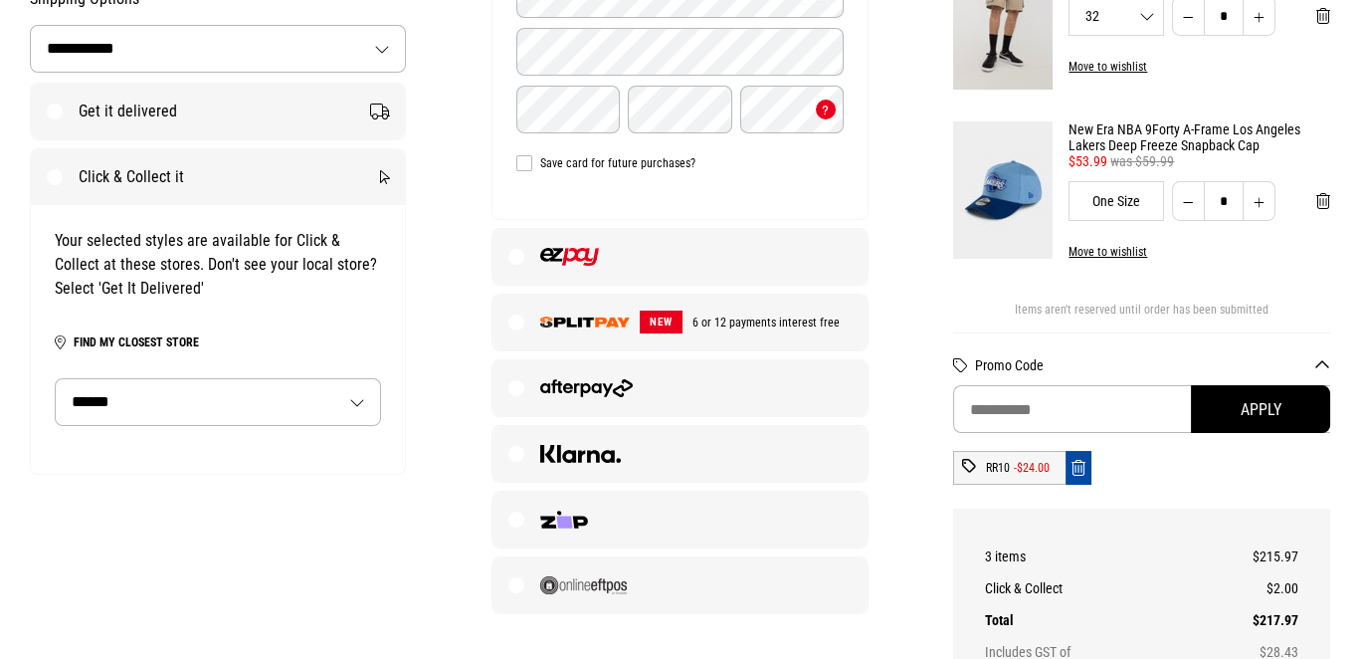
click at [320, 416] on select "**********" at bounding box center [218, 402] width 325 height 46
click at [270, 406] on select "**********" at bounding box center [218, 402] width 325 height 46
